Goal: Task Accomplishment & Management: Use online tool/utility

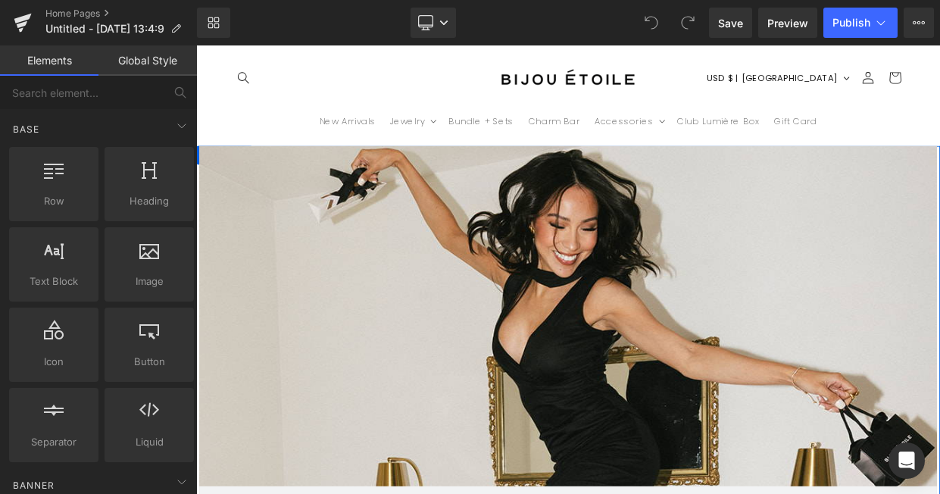
scroll to position [1470, 0]
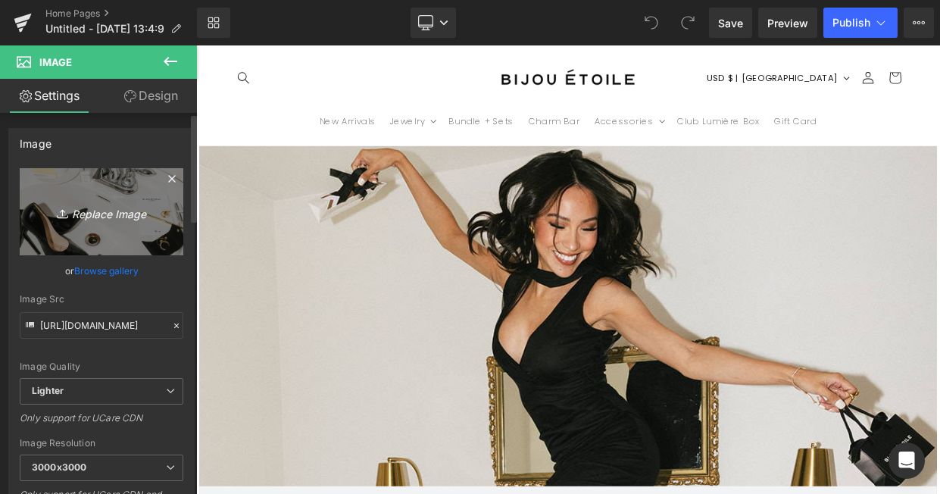
click at [122, 212] on icon "Replace Image" at bounding box center [101, 211] width 121 height 19
type input "C:\fakepath\_B1A3211_websize.jpg"
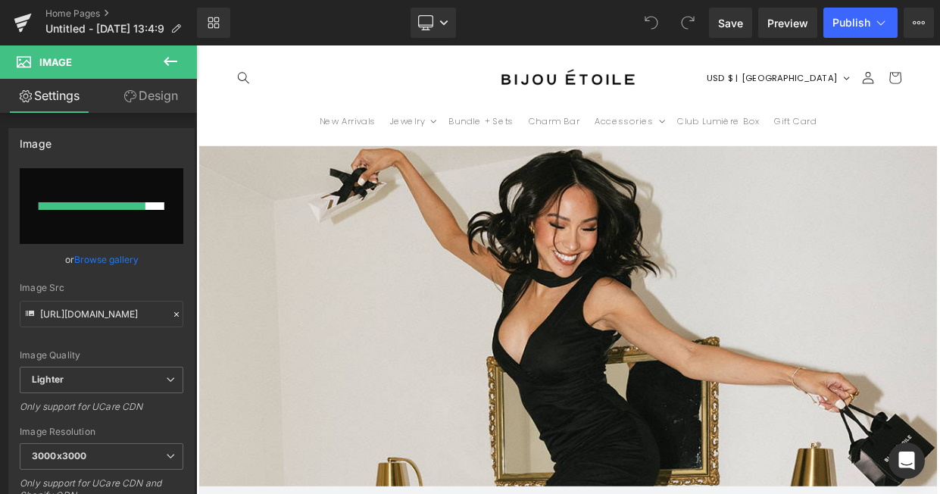
scroll to position [0, 795]
type input "[URL][DOMAIN_NAME]"
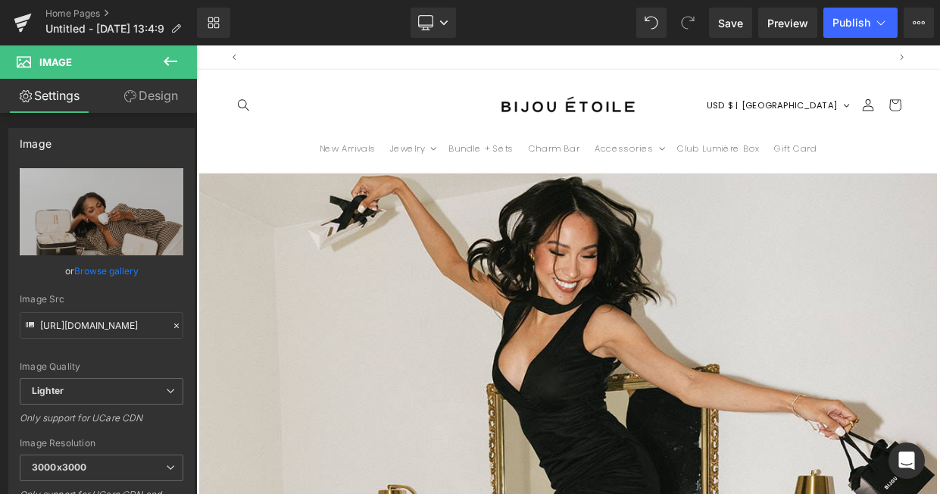
scroll to position [0, 0]
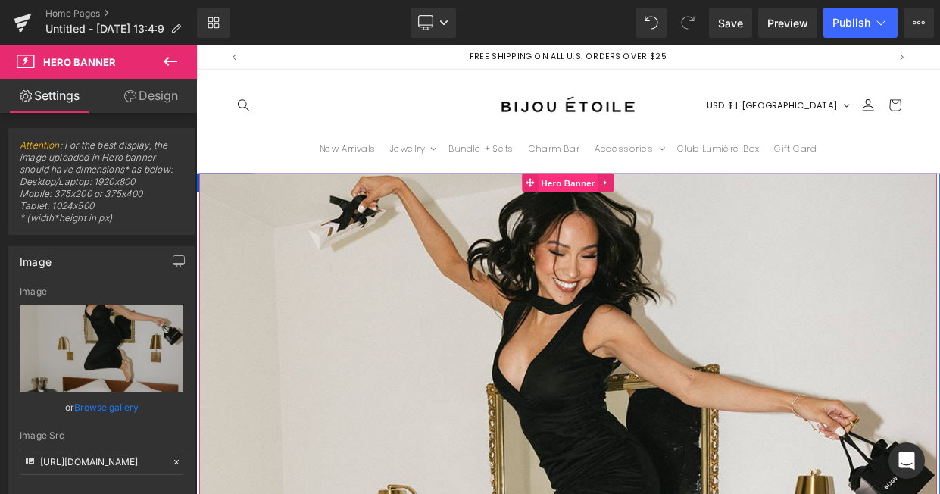
click at [654, 220] on span "Hero Banner" at bounding box center [653, 215] width 73 height 23
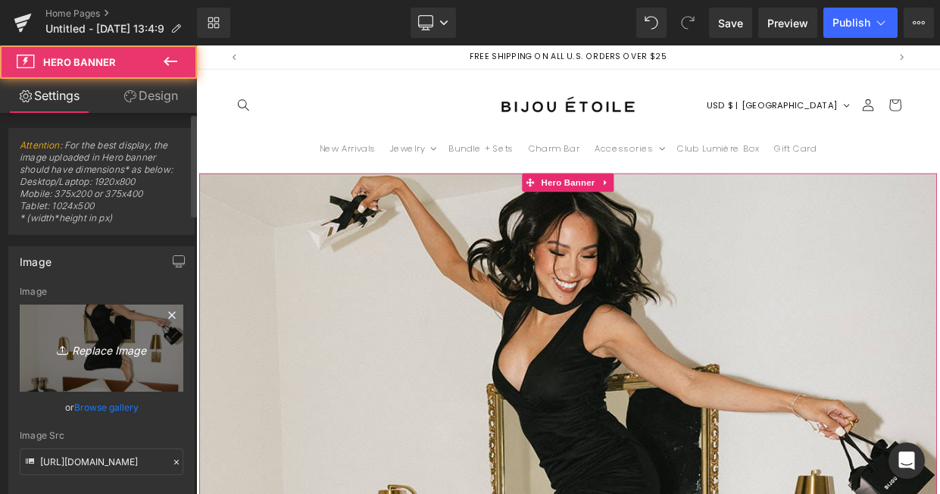
click at [136, 342] on icon "Replace Image" at bounding box center [101, 348] width 121 height 19
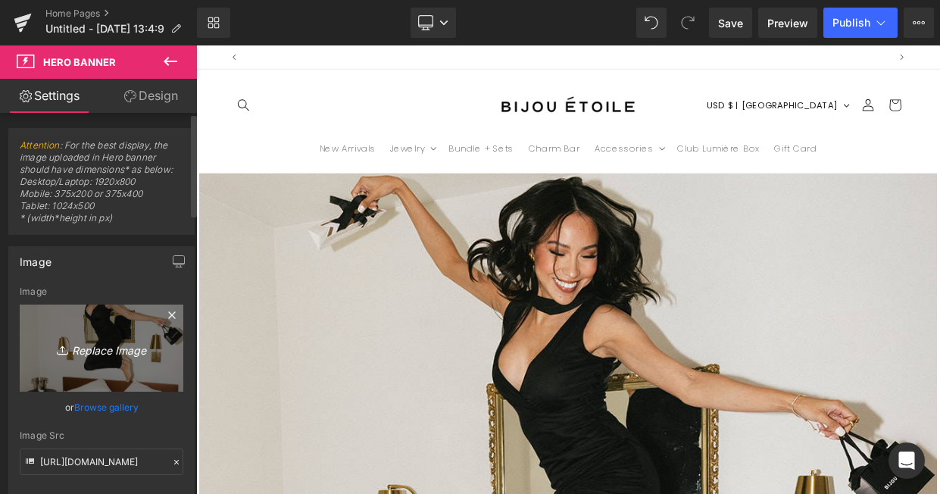
scroll to position [0, 795]
type input "C:\fakepath\_B1A3139_websize.jpg"
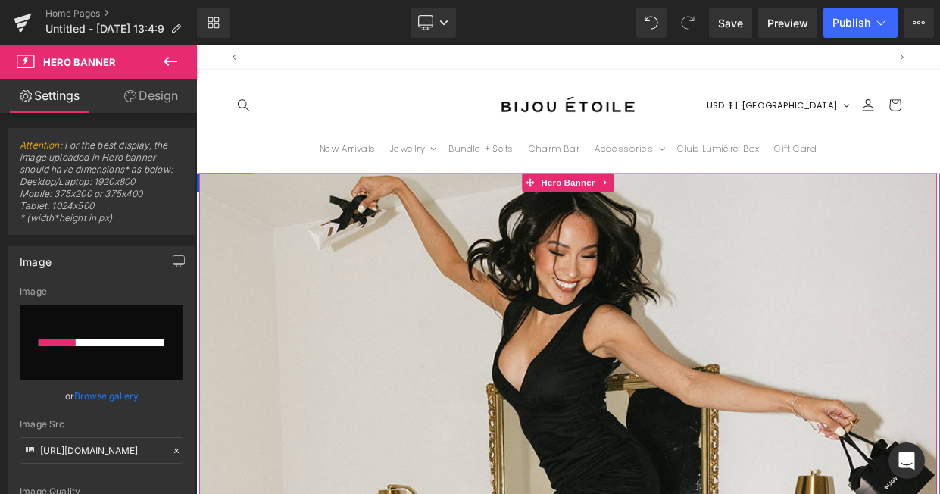
scroll to position [0, 0]
type input "[URL][DOMAIN_NAME]"
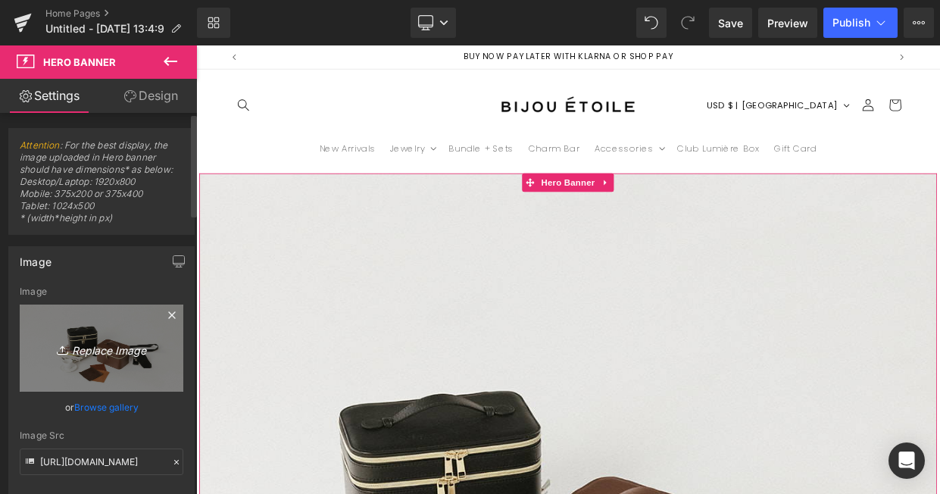
click at [94, 355] on icon "Replace Image" at bounding box center [101, 348] width 121 height 19
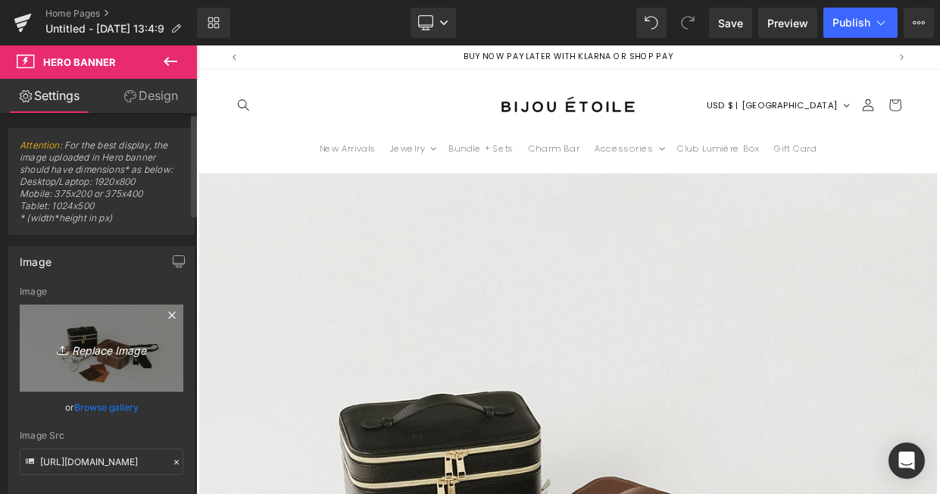
type input "C:\fakepath\_B1A3211_websize.jpg"
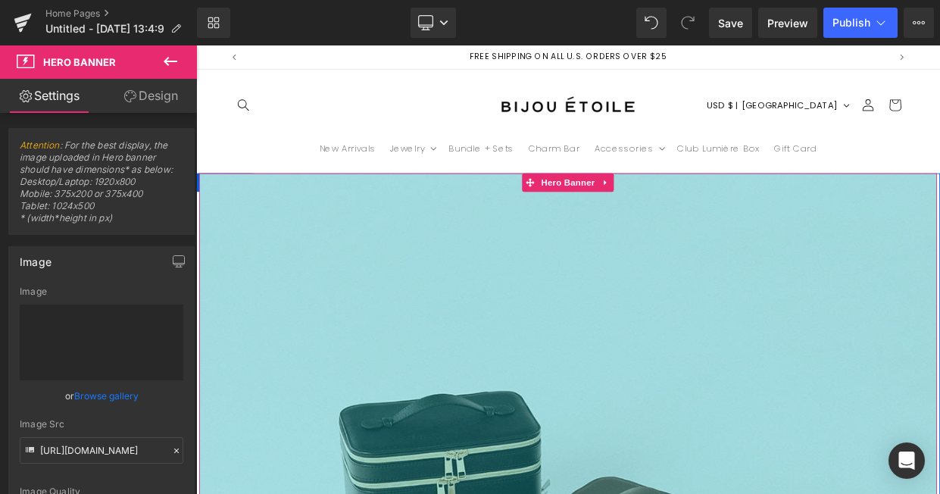
type input "[URL][DOMAIN_NAME]"
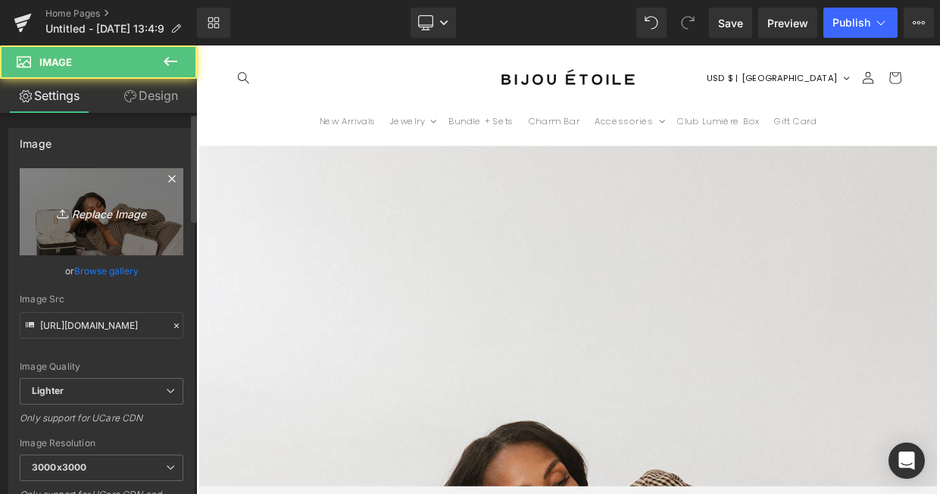
click at [102, 205] on icon "Replace Image" at bounding box center [101, 211] width 121 height 19
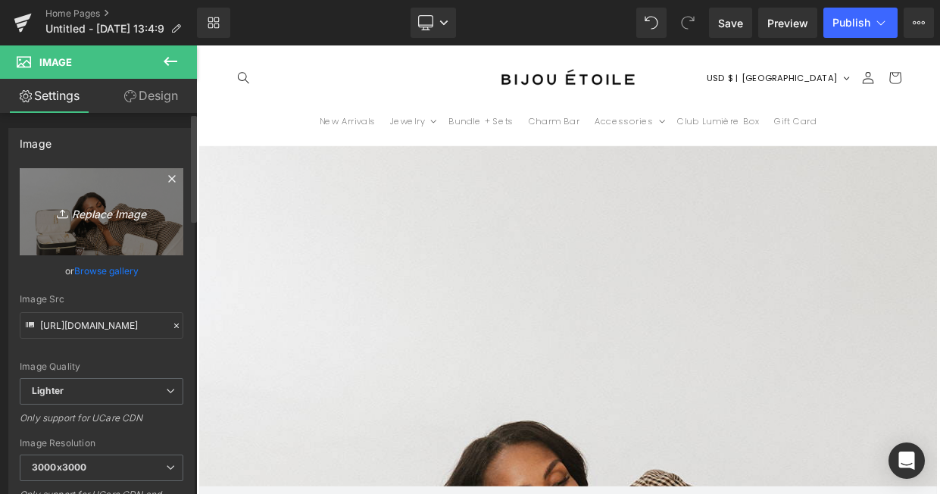
type input "C:\fakepath\_B1A3139_websize.jpg"
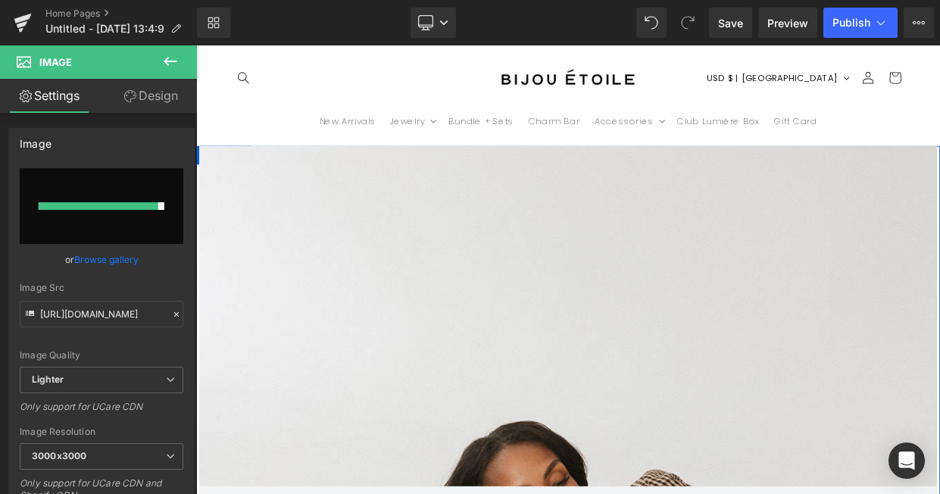
type input "[URL][DOMAIN_NAME]"
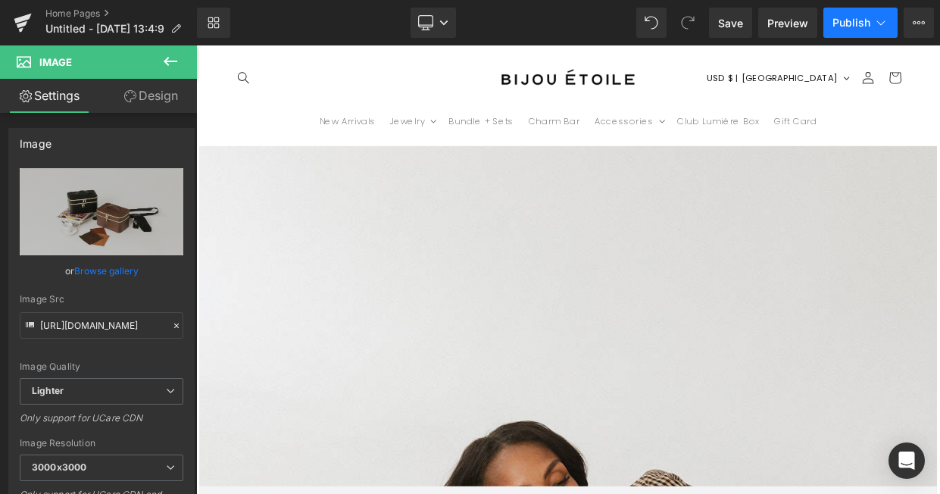
click at [855, 28] on span "Publish" at bounding box center [851, 23] width 38 height 12
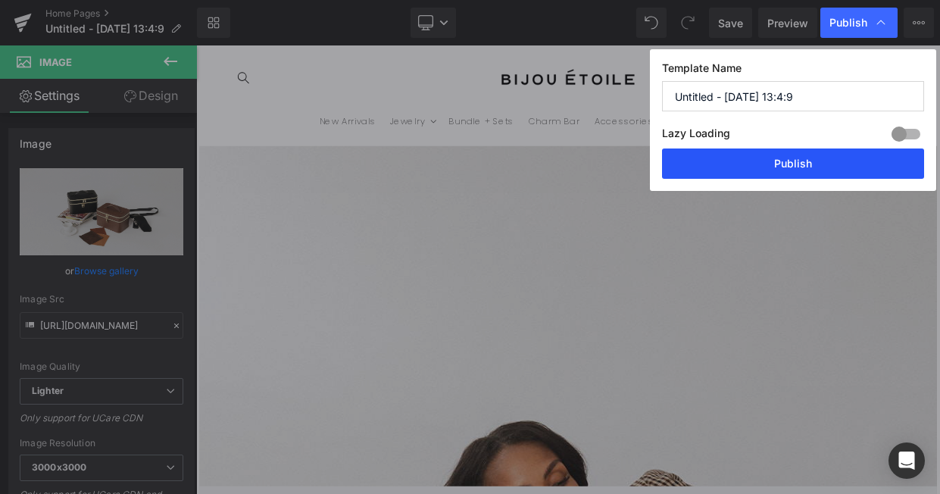
click at [771, 178] on button "Publish" at bounding box center [793, 163] width 262 height 30
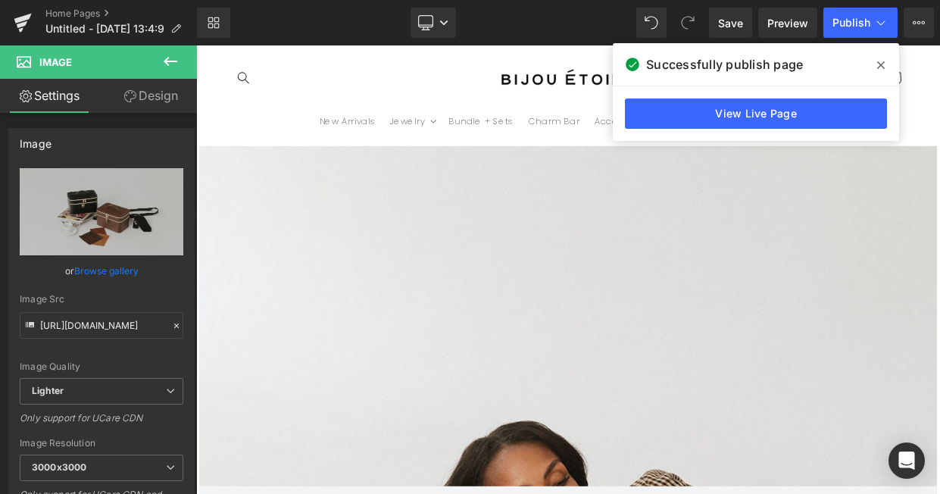
scroll to position [2741, 0]
click at [500, 251] on div at bounding box center [654, 304] width 917 height 533
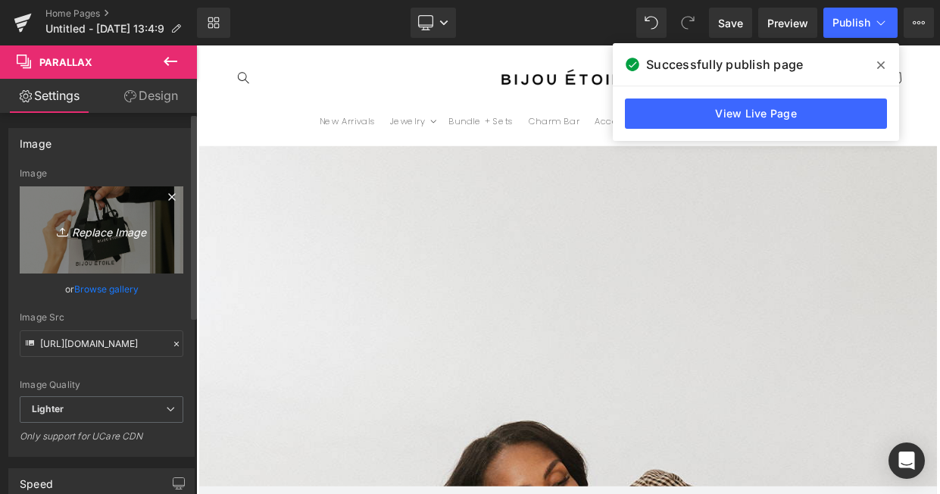
click at [83, 230] on icon "Replace Image" at bounding box center [101, 229] width 121 height 19
type input "C:\fakepath\_B1A3163_websize.jpg"
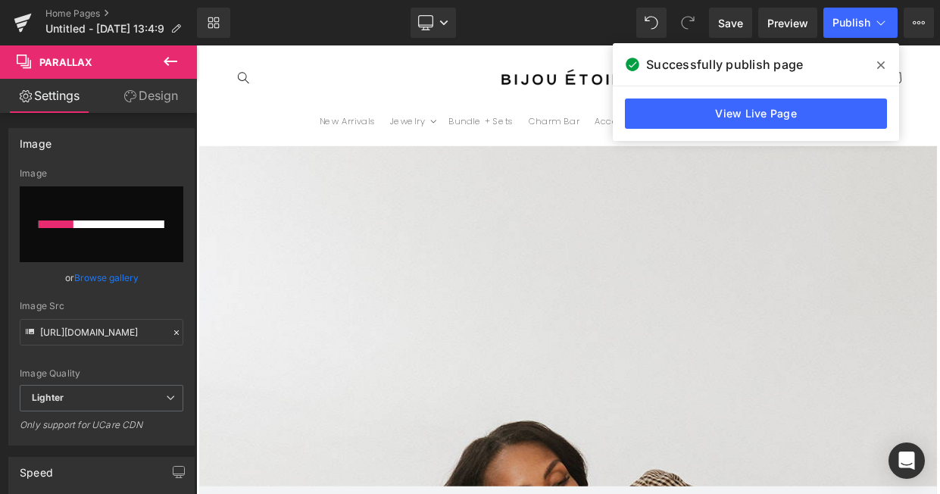
scroll to position [0, 795]
type input "[URL][DOMAIN_NAME]"
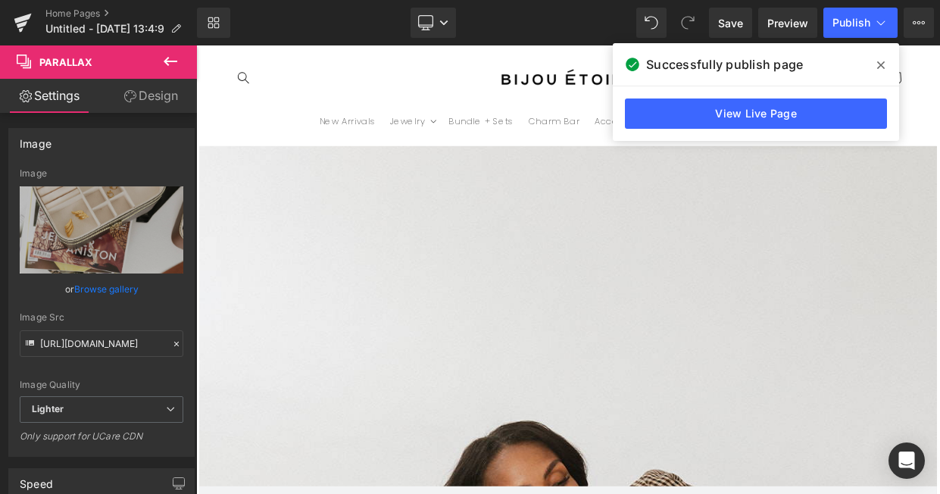
scroll to position [2525, 0]
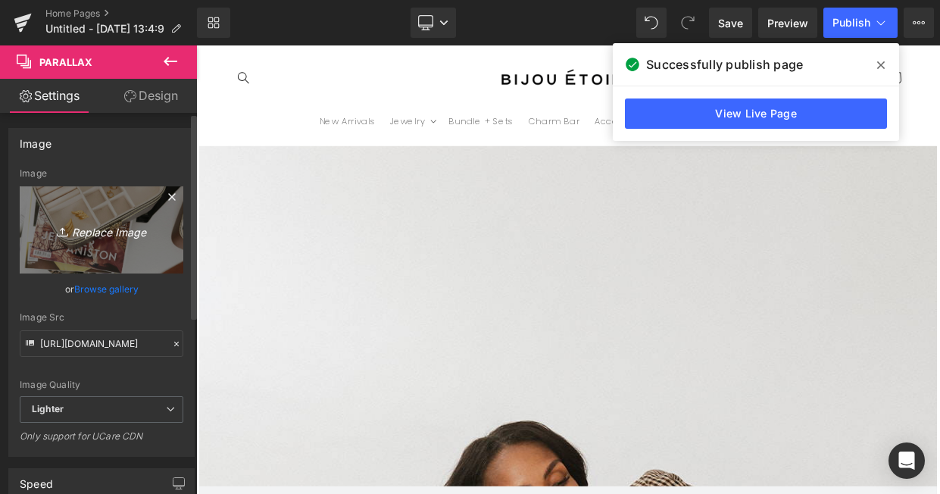
click at [106, 223] on icon "Replace Image" at bounding box center [101, 229] width 121 height 19
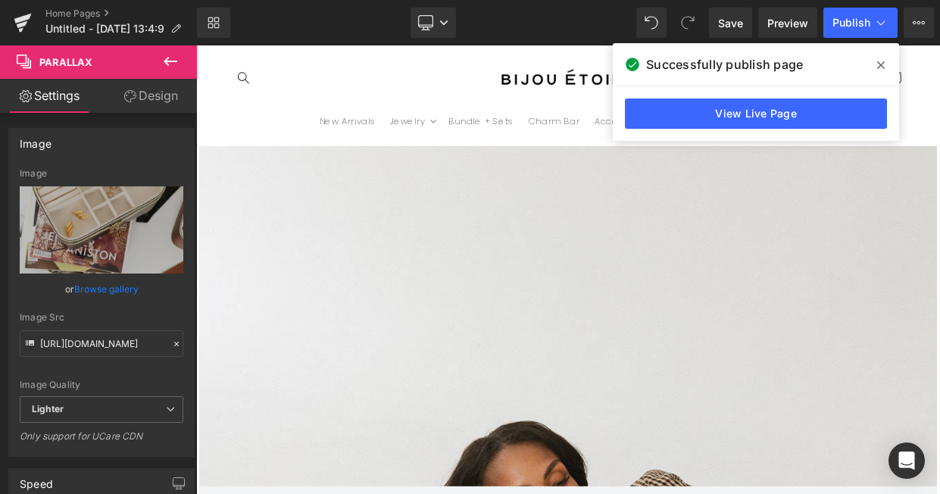
scroll to position [2629, 0]
click at [513, 395] on div at bounding box center [654, 315] width 917 height 533
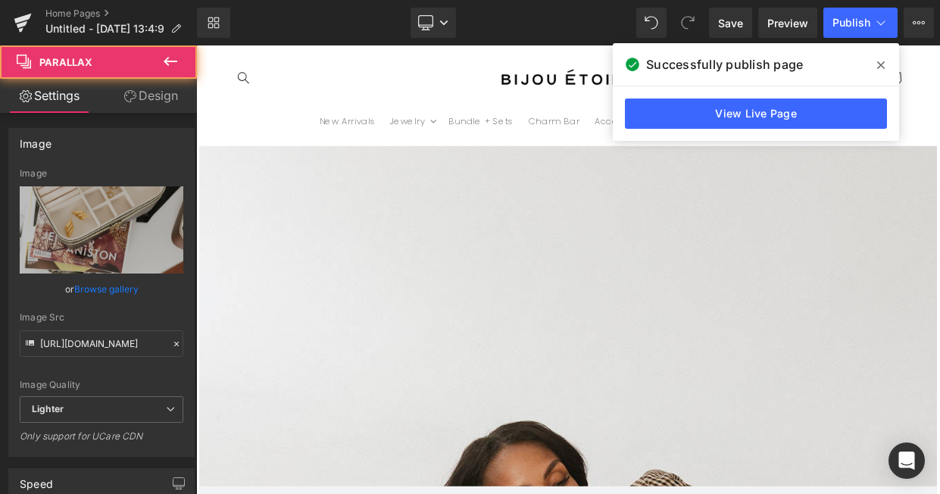
scroll to position [0, 795]
click at [467, 284] on div at bounding box center [654, 315] width 917 height 533
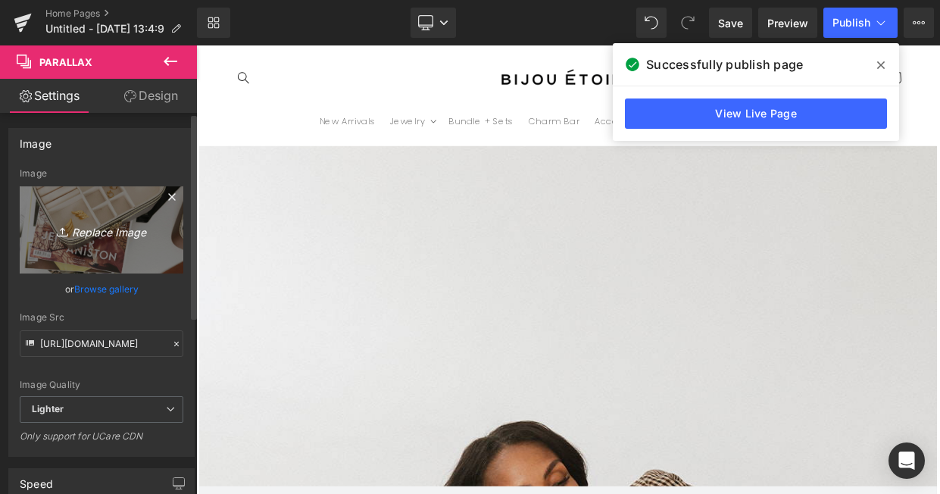
click at [112, 214] on link "Replace Image" at bounding box center [102, 229] width 164 height 87
type input "C:\fakepath\_B1A3139_websize.jpg"
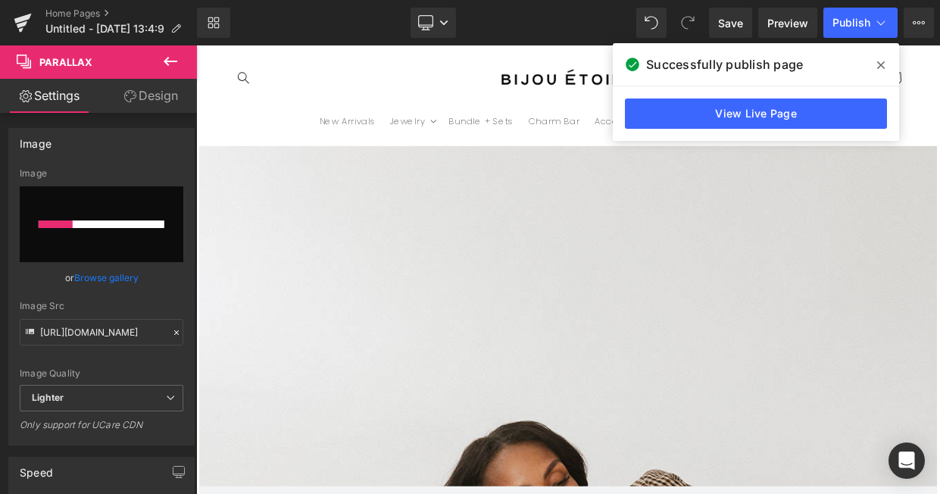
scroll to position [0, 795]
type input "[URL][DOMAIN_NAME]"
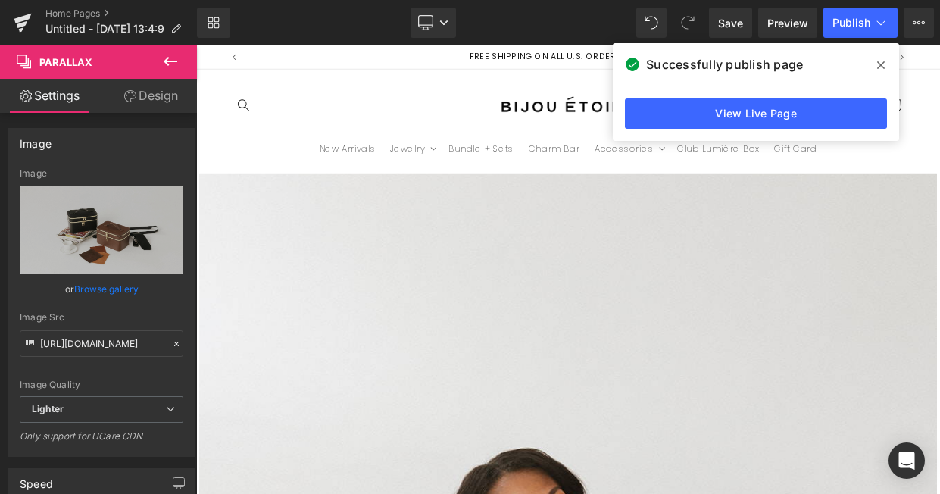
scroll to position [17, 0]
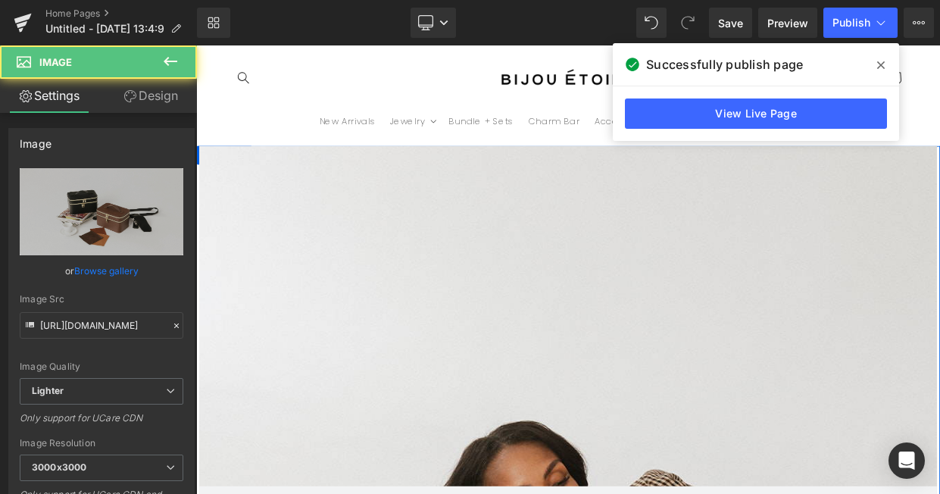
scroll to position [0, 795]
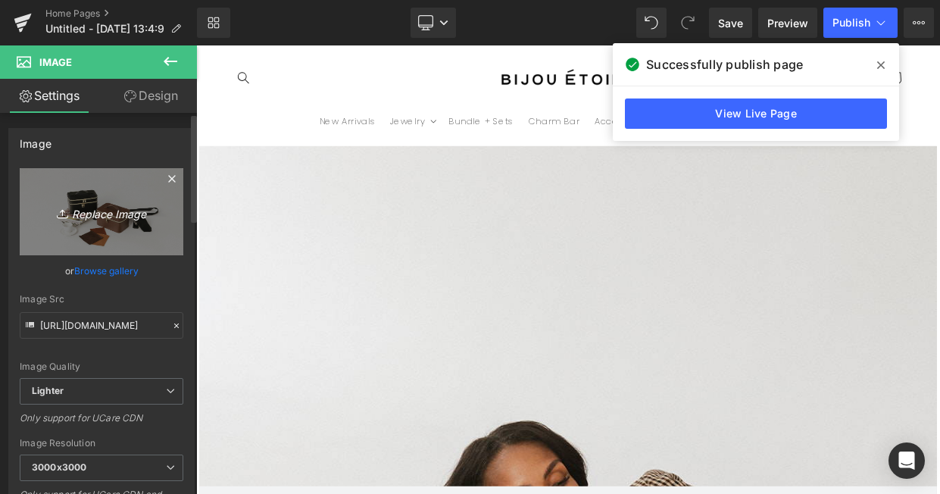
click at [105, 205] on icon "Replace Image" at bounding box center [101, 211] width 121 height 19
type input "C:\fakepath\_B1A3230_websize.jpg"
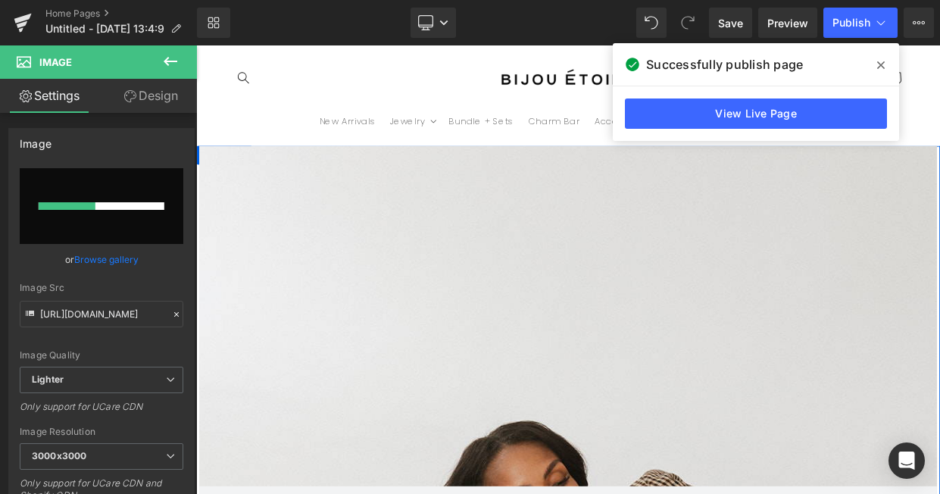
scroll to position [0, 795]
type input "[URL][DOMAIN_NAME]"
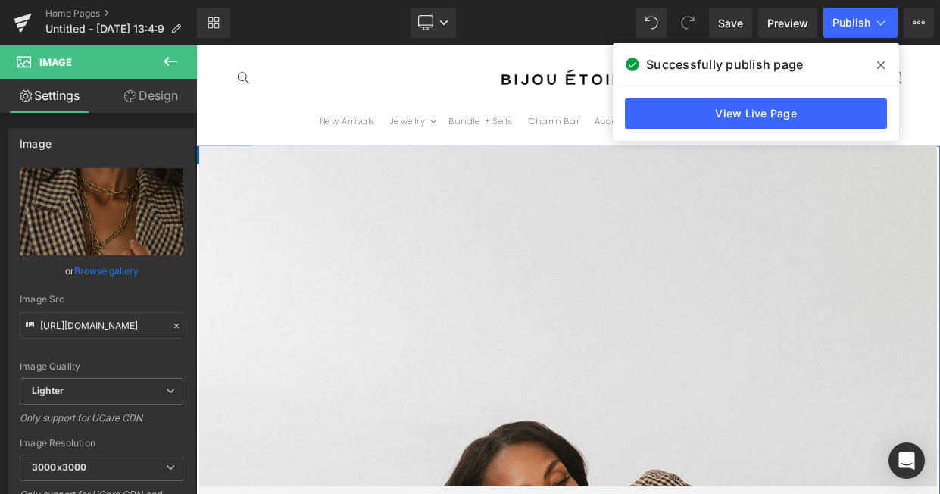
scroll to position [1307, 0]
click at [847, 36] on button "Publish" at bounding box center [860, 23] width 74 height 30
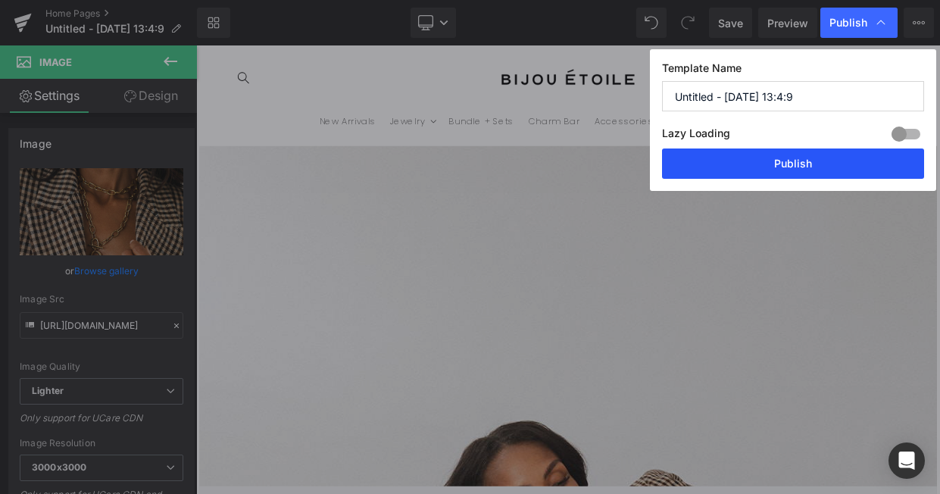
click at [766, 169] on button "Publish" at bounding box center [793, 163] width 262 height 30
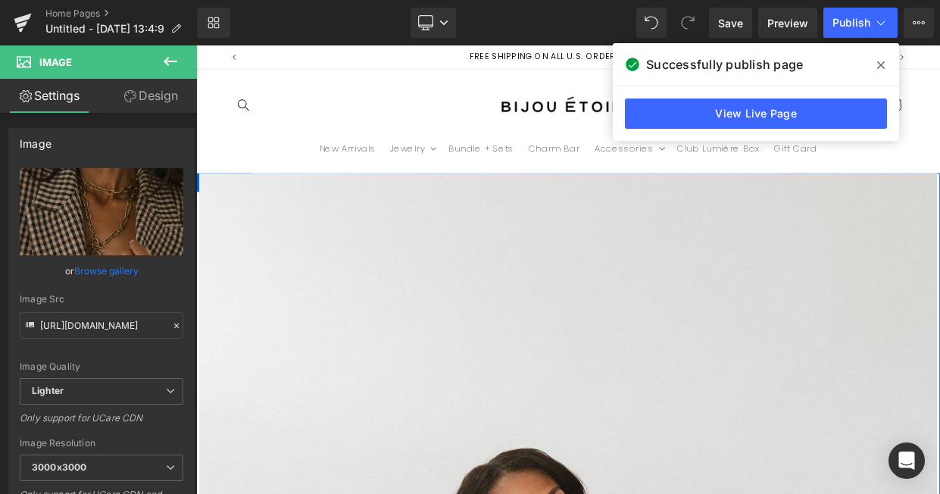
scroll to position [340, 0]
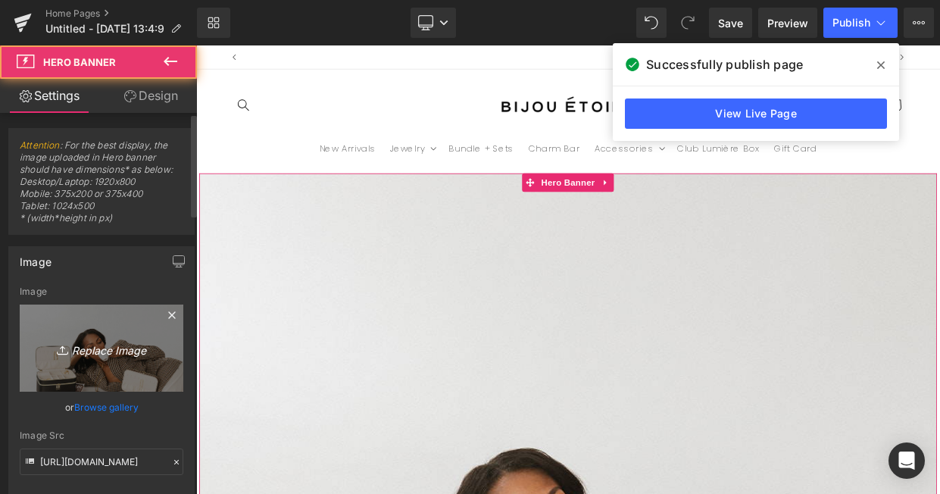
scroll to position [0, 795]
click at [92, 356] on icon "Replace Image" at bounding box center [101, 348] width 121 height 19
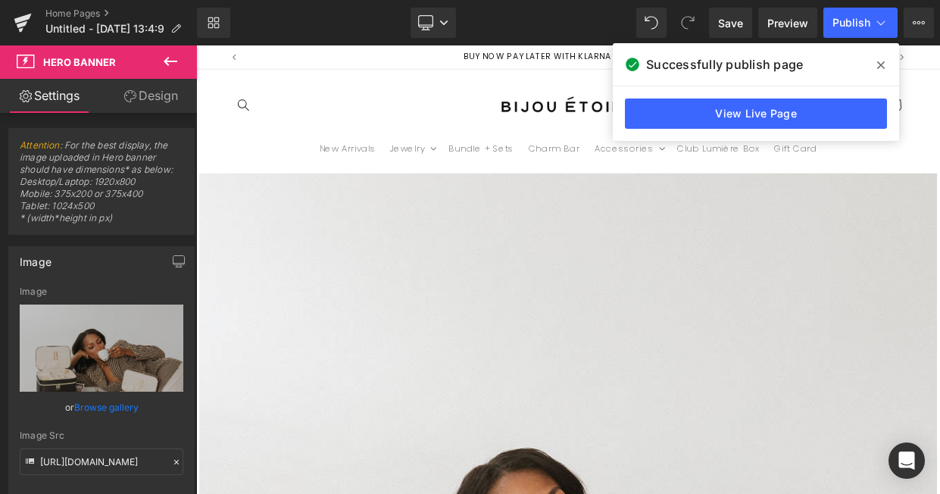
type input "C:\fakepath\_B1A3374_websize.jpg"
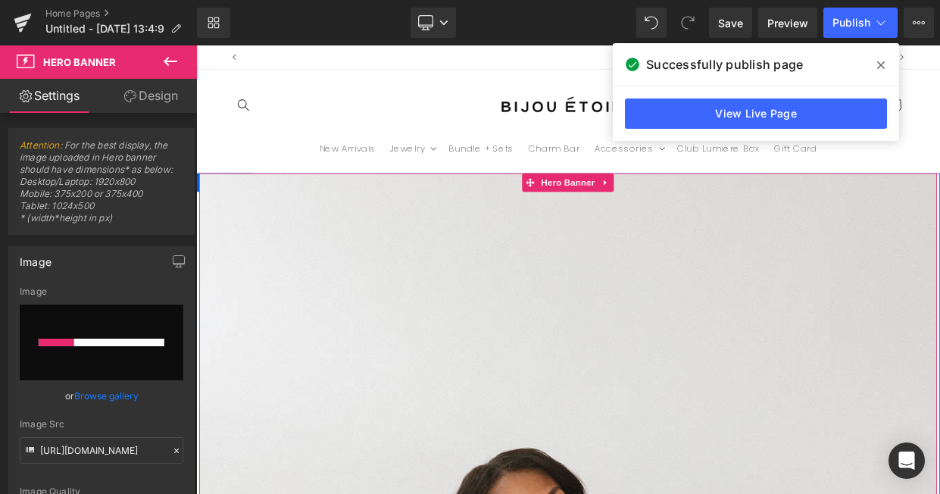
scroll to position [0, 0]
type input "[URL][DOMAIN_NAME]"
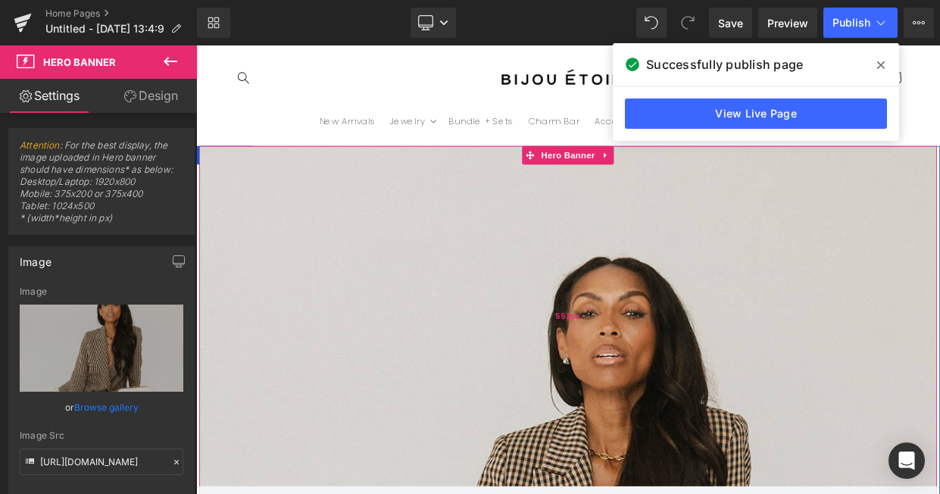
scroll to position [0, 795]
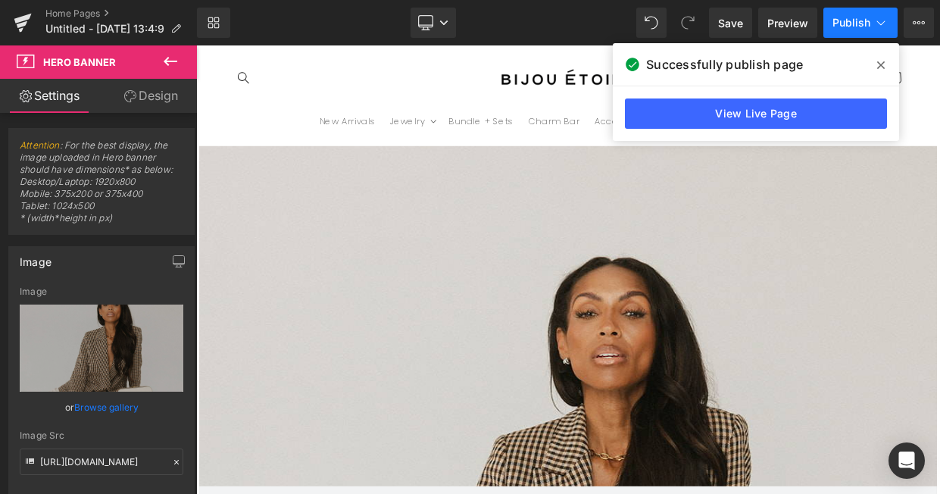
click at [831, 24] on button "Publish" at bounding box center [860, 23] width 74 height 30
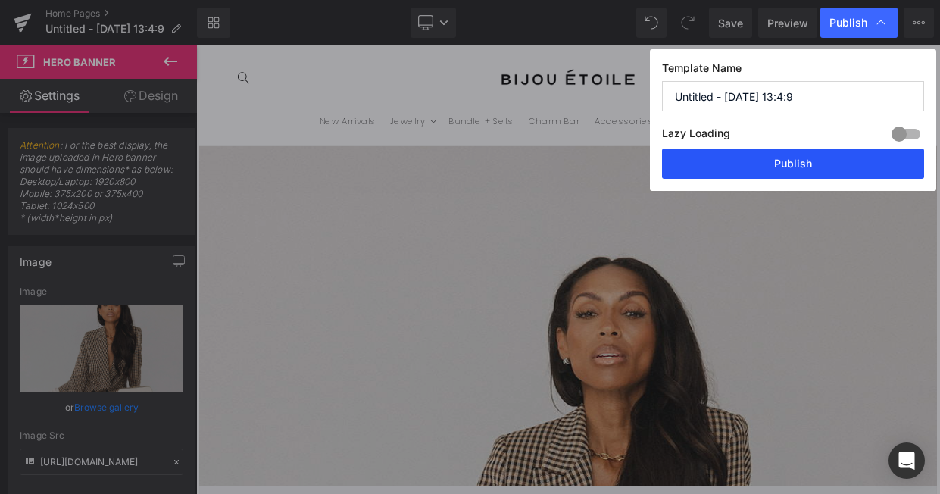
click at [769, 164] on button "Publish" at bounding box center [793, 163] width 262 height 30
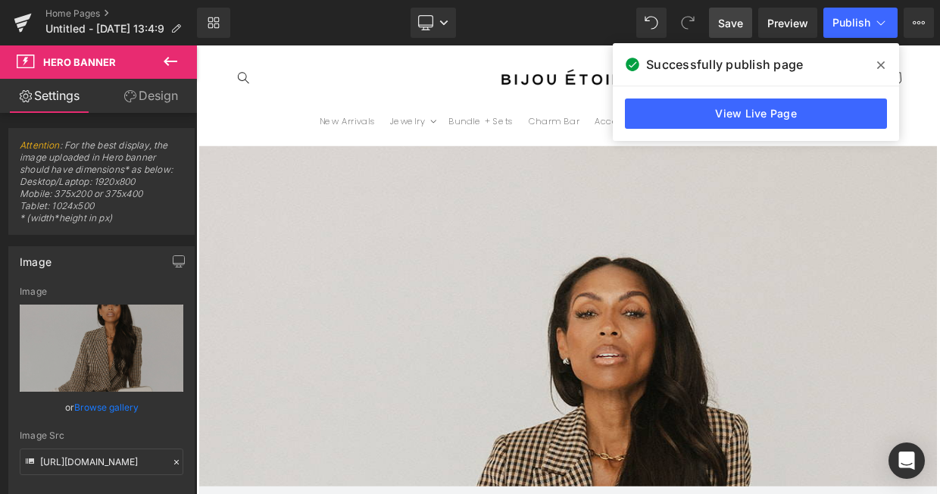
scroll to position [0, 0]
